Goal: Task Accomplishment & Management: Use online tool/utility

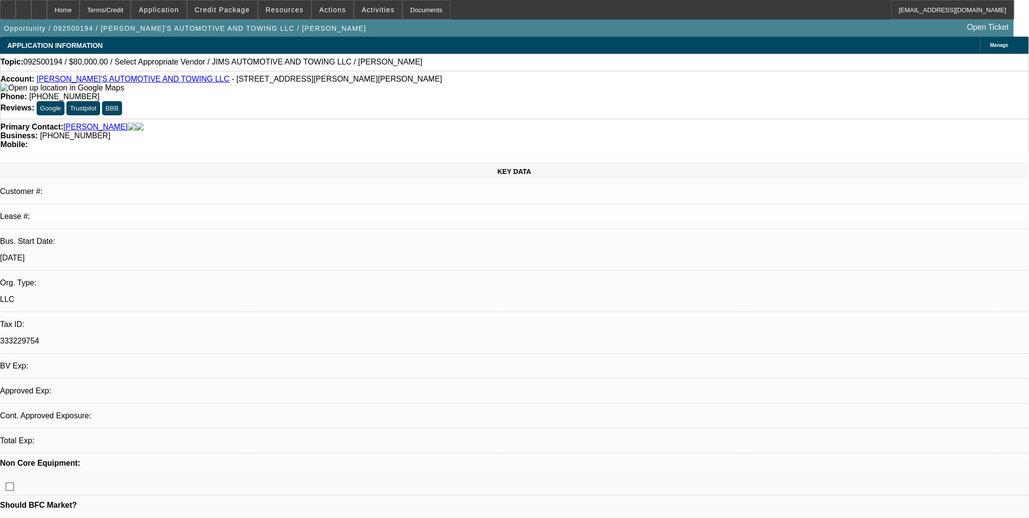
select select "0"
select select "2"
select select "0.1"
select select "4"
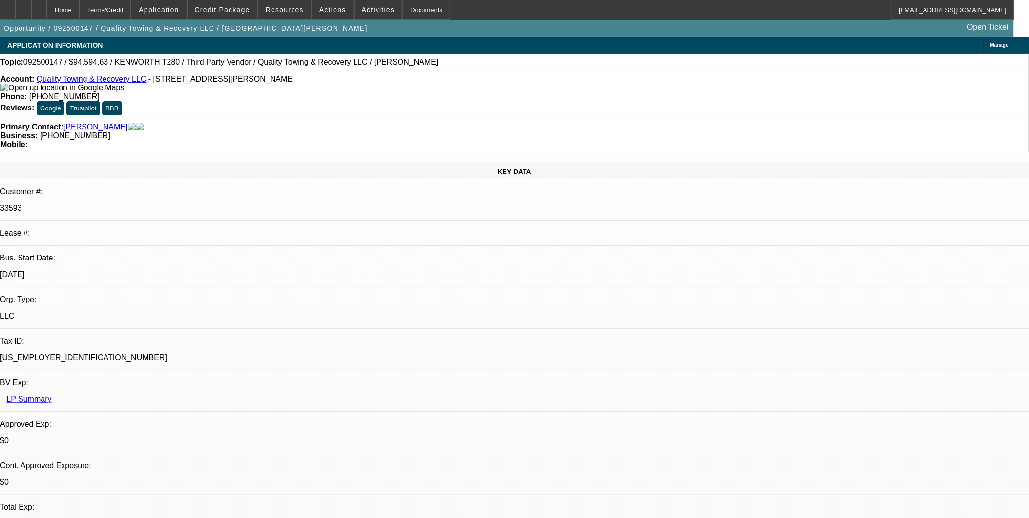
select select "0"
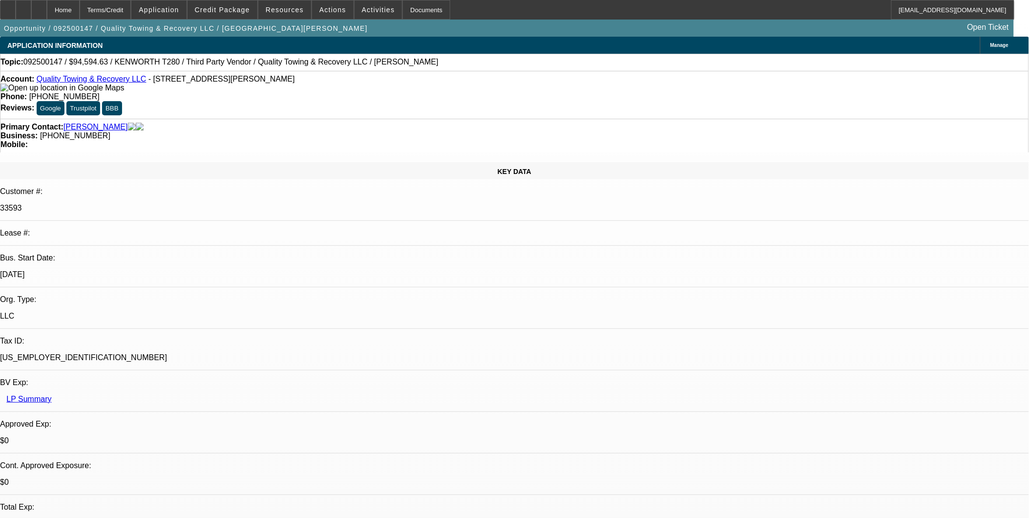
select select "0"
select select "1"
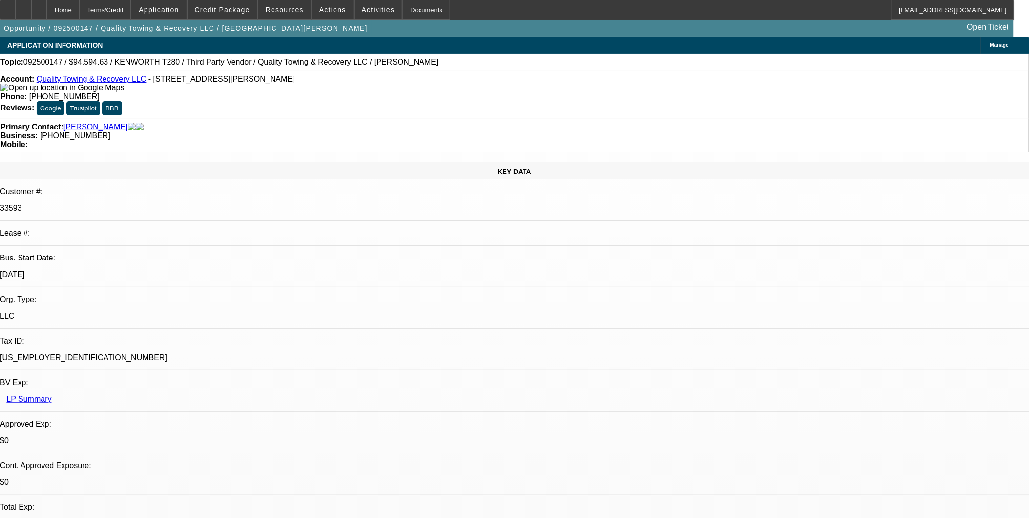
select select "1"
select select "6"
select select "1"
select select "6"
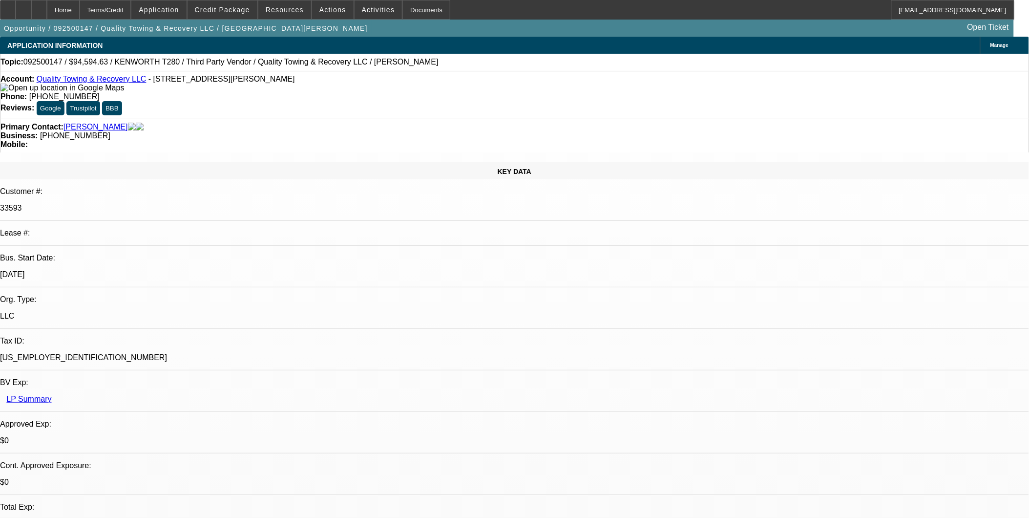
select select "1"
select select "6"
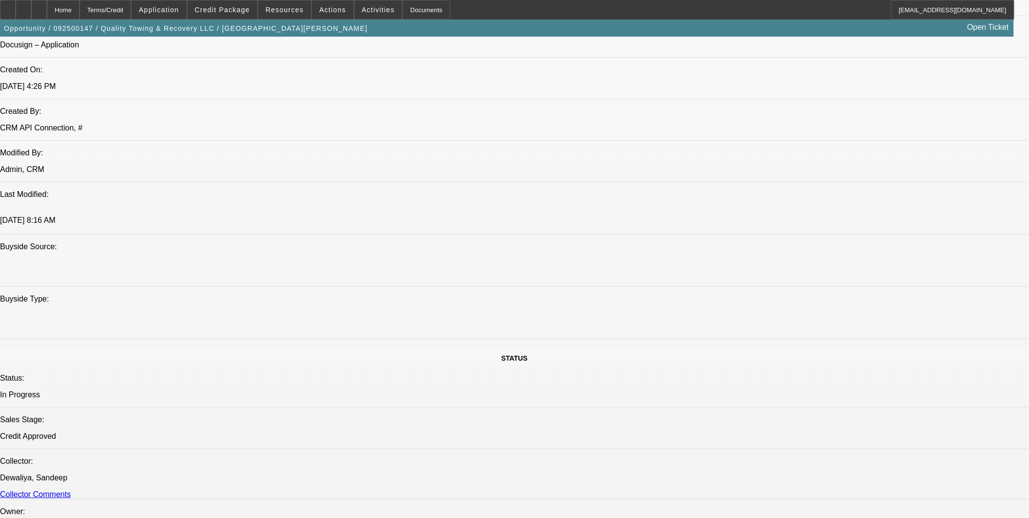
scroll to position [292, 0]
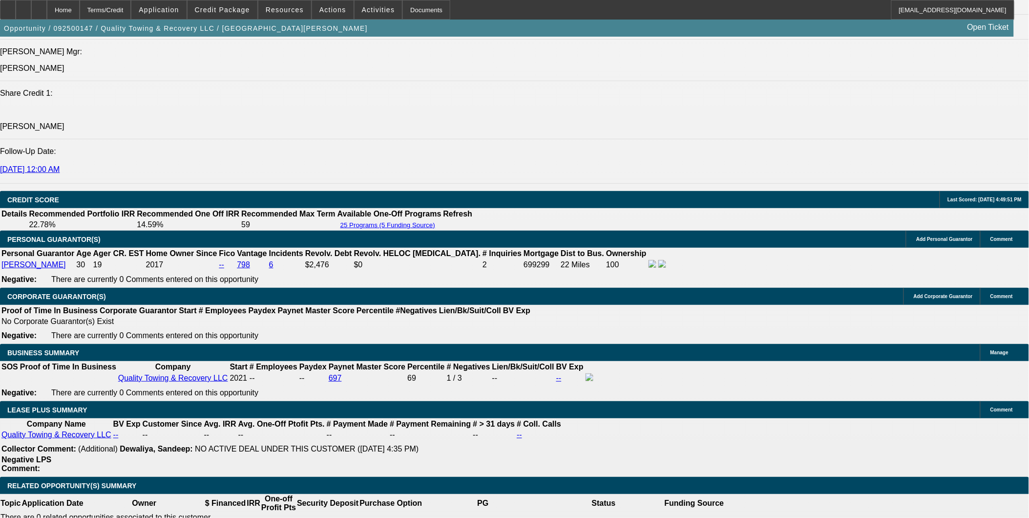
scroll to position [1520, 0]
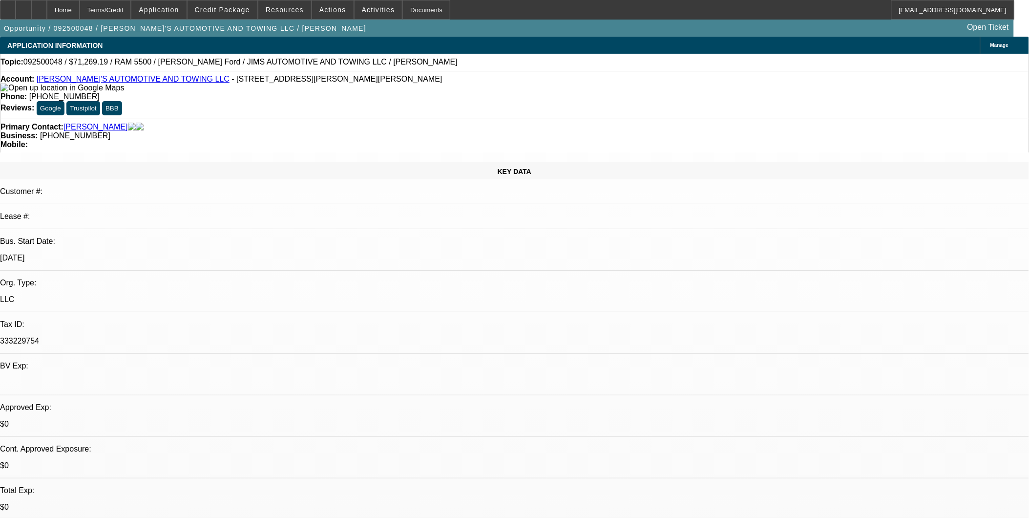
select select "0"
select select "0.1"
select select "0"
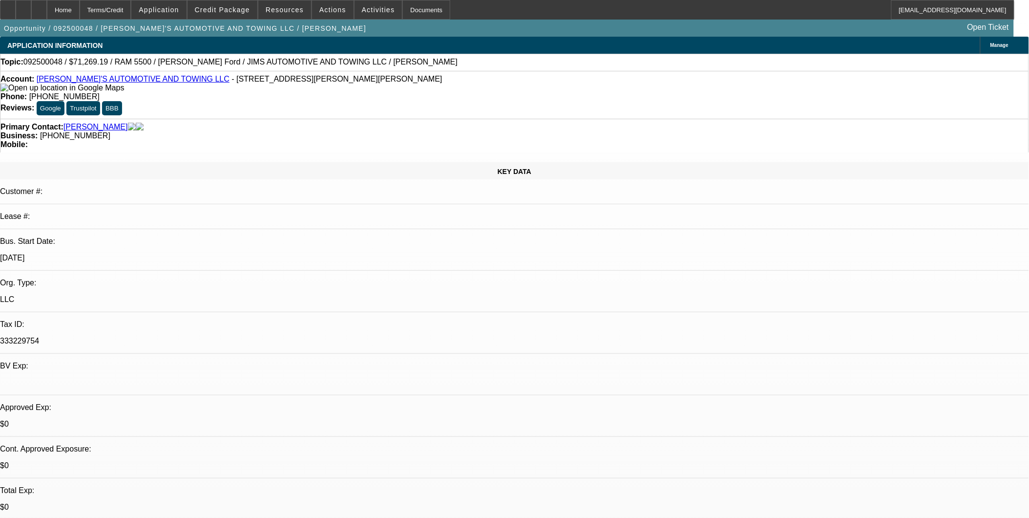
select select "0.1"
select select "0"
select select "0.1"
select select "0"
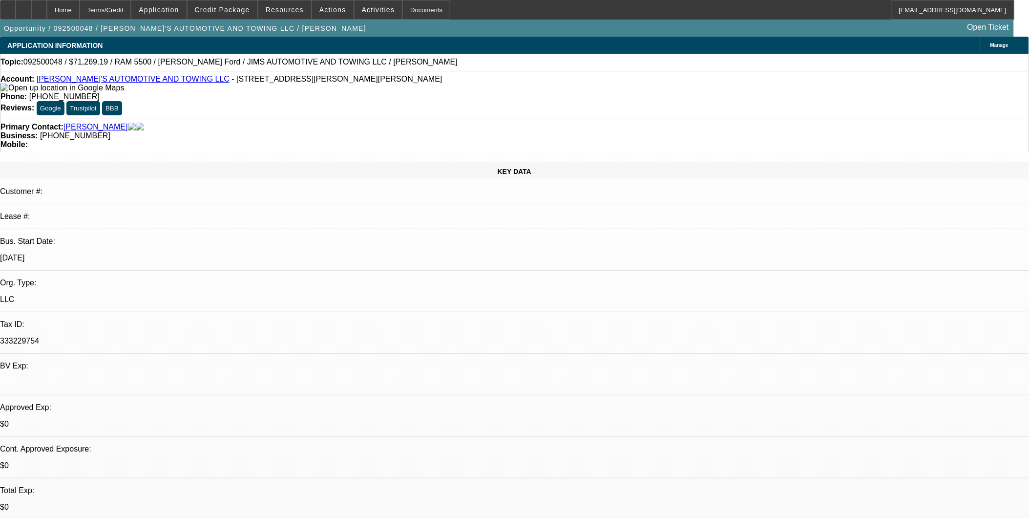
select select "0"
select select "0.1"
select select "1"
select select "4"
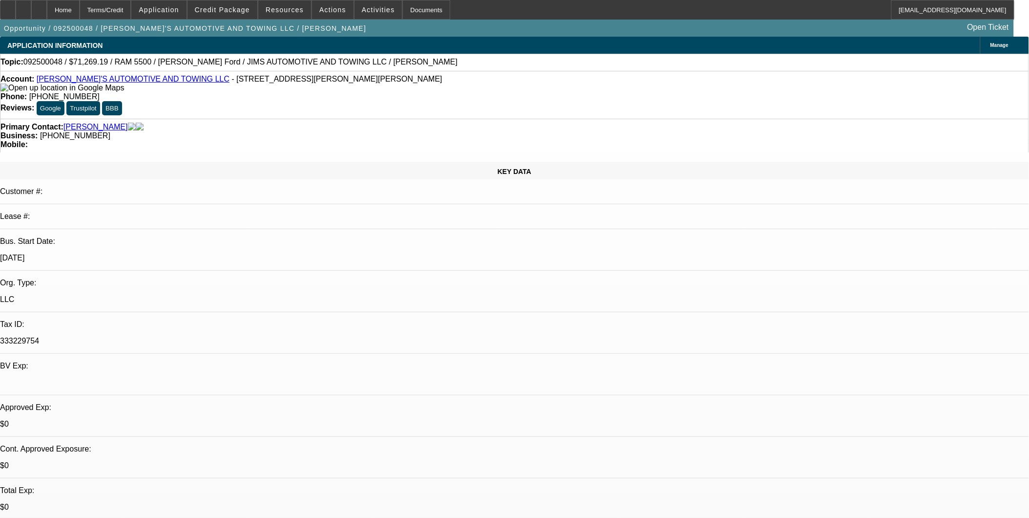
select select "1"
select select "4"
select select "1"
select select "3"
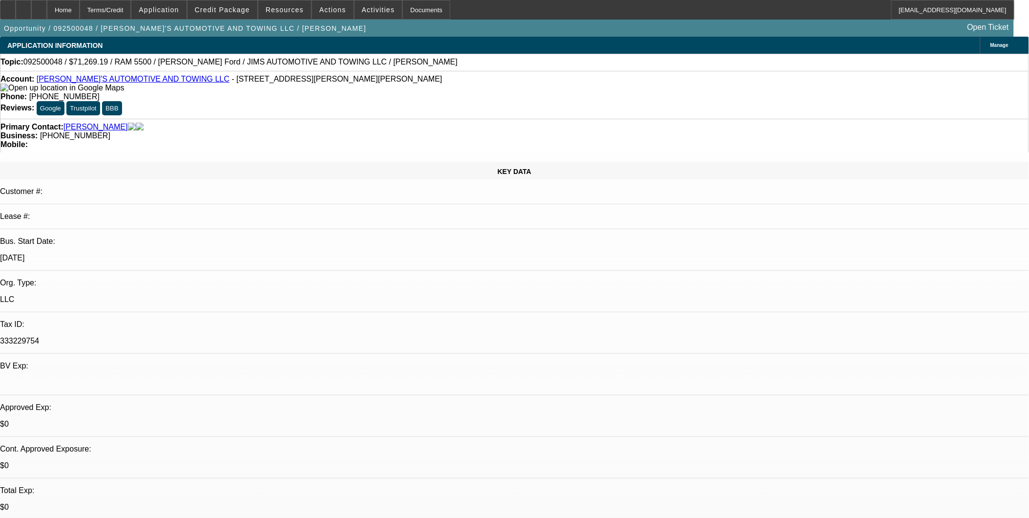
select select "4"
select select "1"
select select "4"
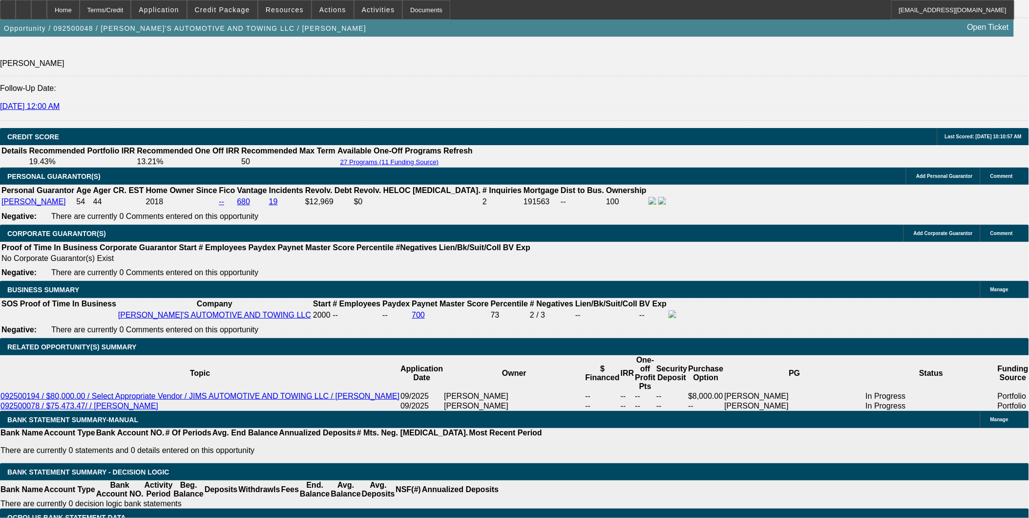
scroll to position [1194, 0]
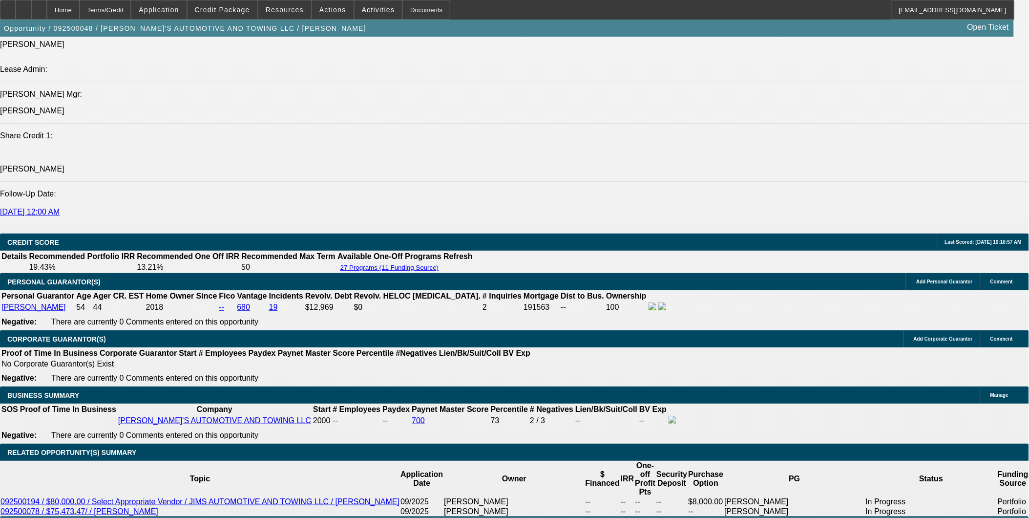
click at [228, 14] on span at bounding box center [223, 9] width 70 height 23
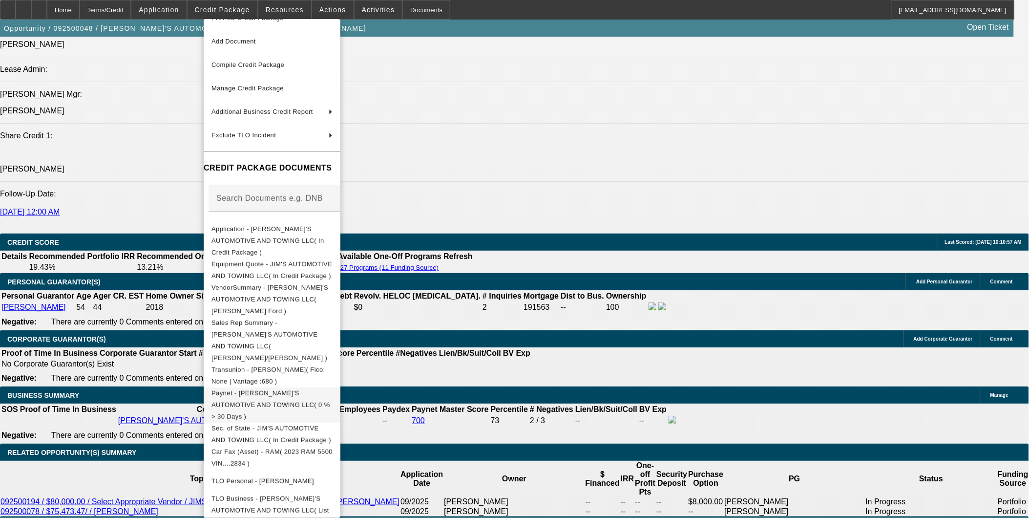
scroll to position [32, 0]
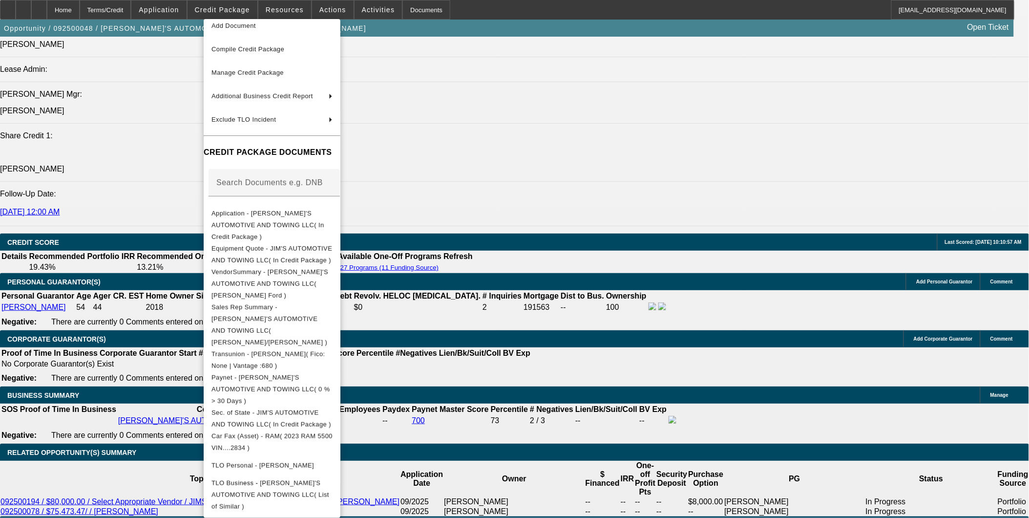
click at [652, 303] on div at bounding box center [514, 259] width 1029 height 518
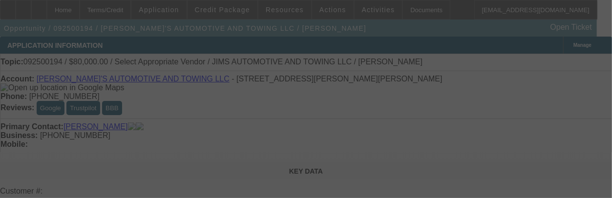
select select "0"
select select "2"
select select "0.1"
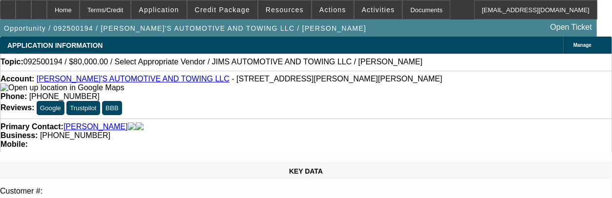
select select "1"
select select "2"
select select "4"
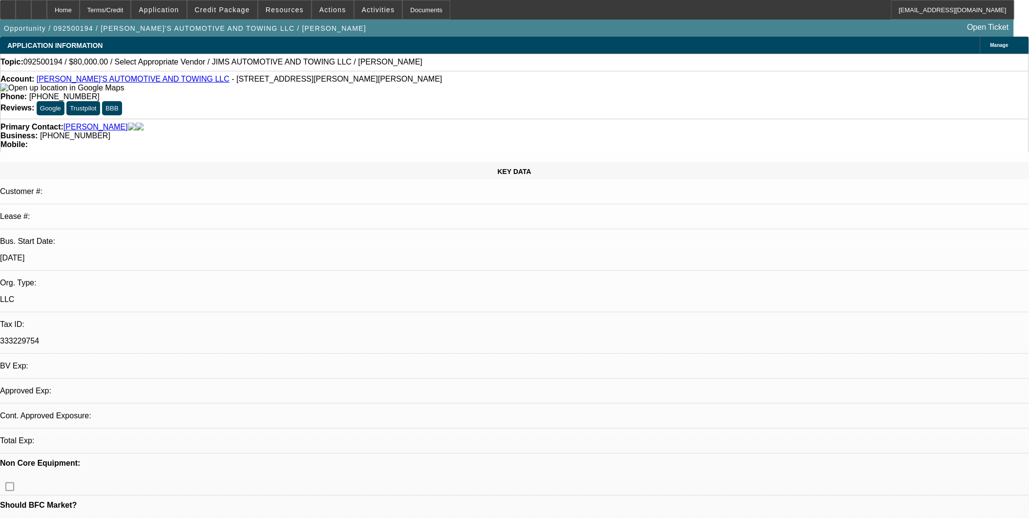
select select "0"
select select "2"
select select "0.1"
select select "1"
select select "2"
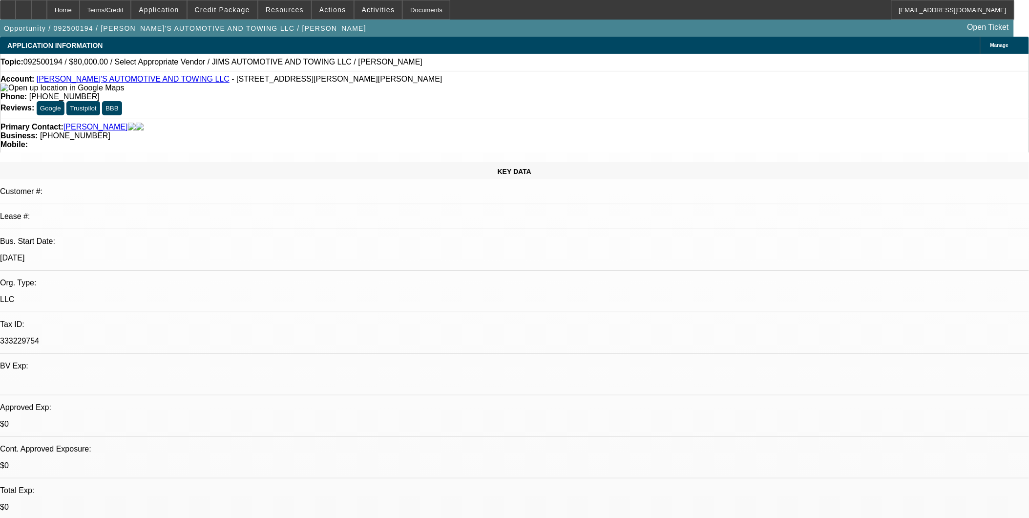
select select "4"
click at [848, 133] on button "reply_all Reply All" at bounding box center [853, 125] width 62 height 23
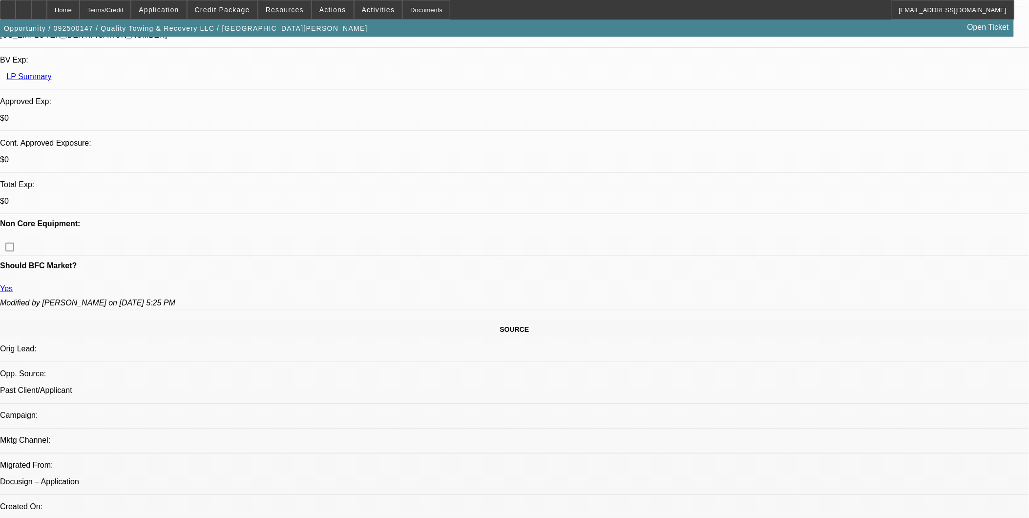
select select "0"
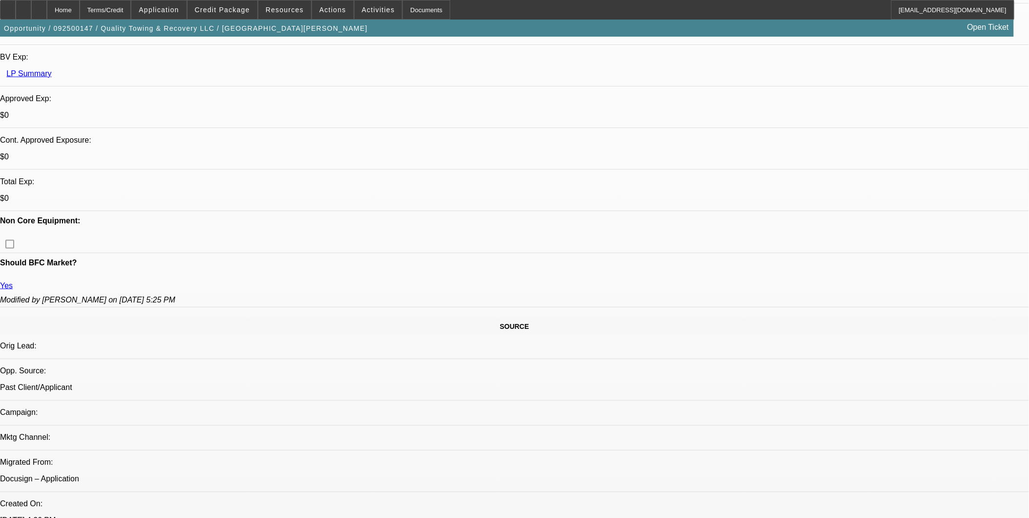
select select "0"
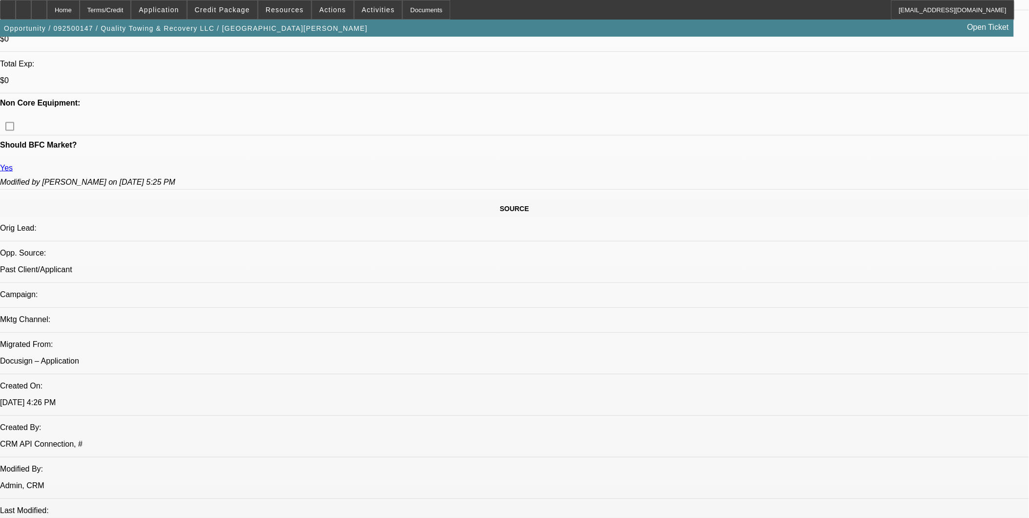
select select "1"
select select "6"
select select "1"
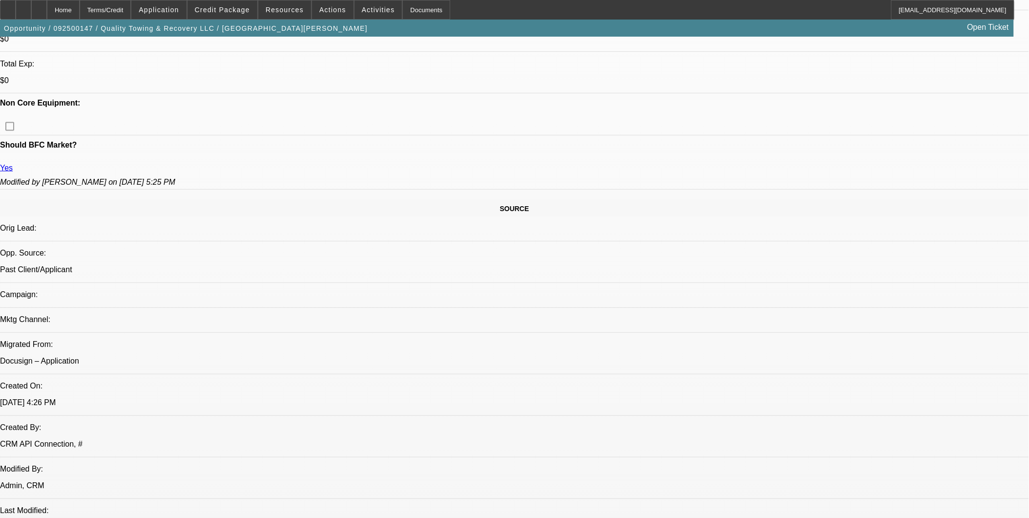
select select "6"
select select "1"
select select "6"
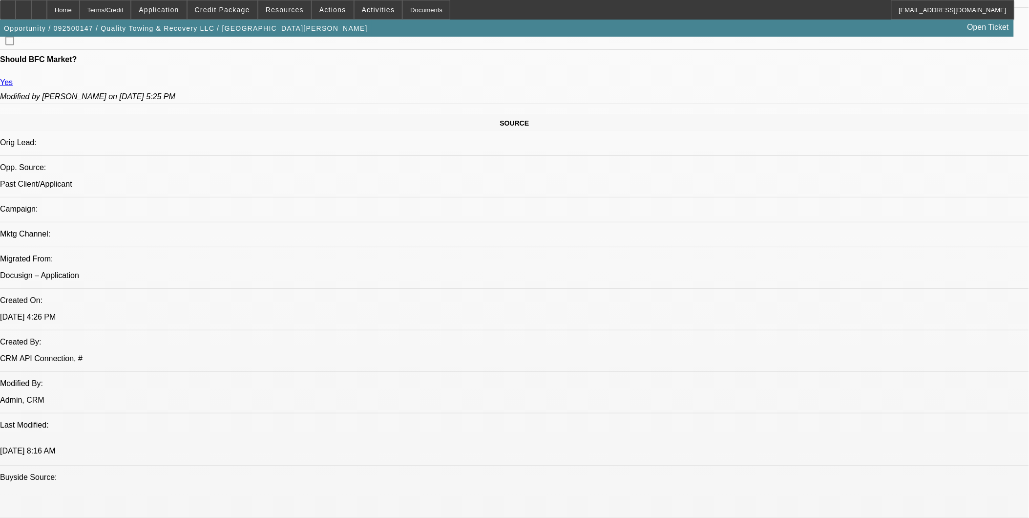
scroll to position [434, 0]
